Goal: Register for event/course

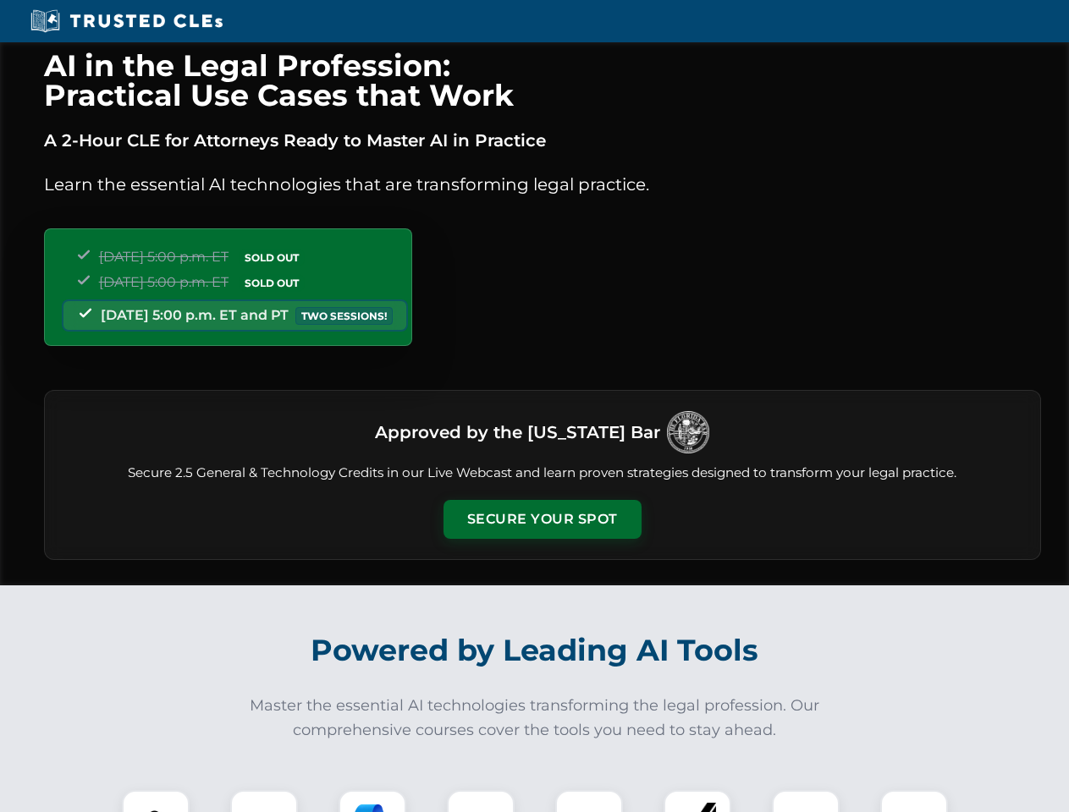
click at [542, 520] on button "Secure Your Spot" at bounding box center [542, 519] width 198 height 39
click at [156, 801] on img at bounding box center [155, 824] width 49 height 49
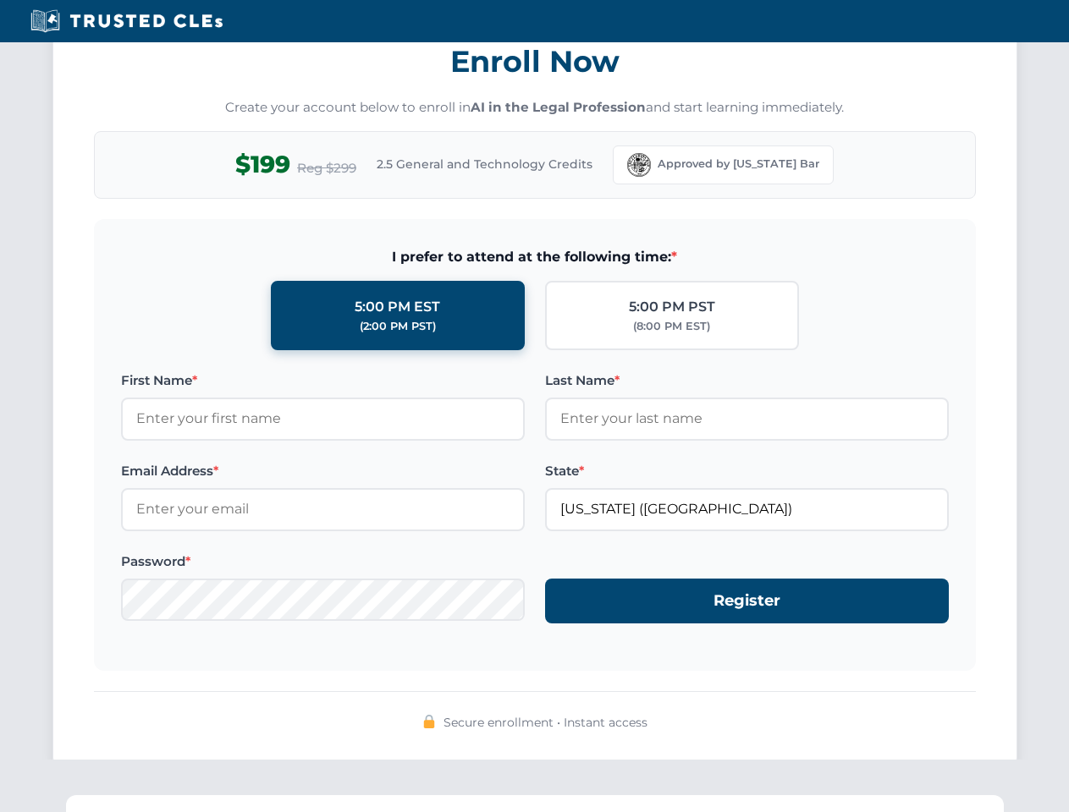
scroll to position [1661, 0]
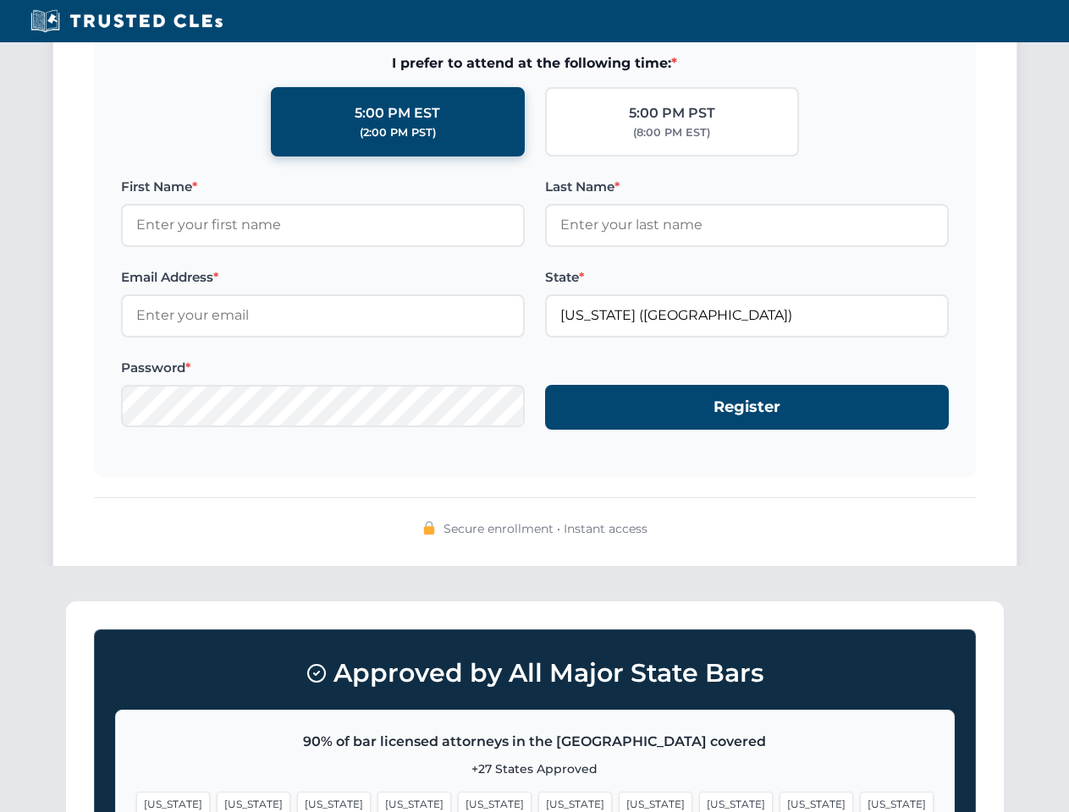
click at [779, 801] on span "[US_STATE]" at bounding box center [816, 804] width 74 height 25
